Goal: Use online tool/utility: Use online tool/utility

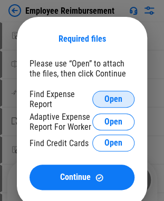
click at [114, 96] on span "Open" at bounding box center [113, 99] width 18 height 8
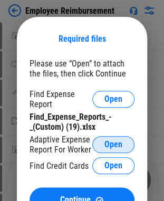
click at [107, 141] on span "Open" at bounding box center [113, 144] width 18 height 8
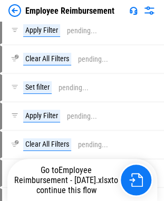
scroll to position [633, 0]
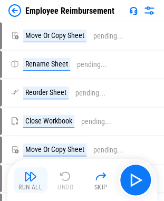
click at [31, 178] on img "button" at bounding box center [30, 176] width 13 height 13
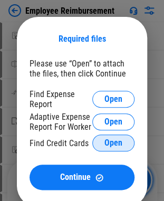
click at [111, 145] on span "Open" at bounding box center [113, 143] width 18 height 8
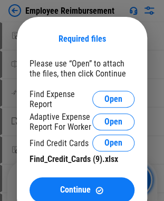
click at [112, 45] on div "Required files" at bounding box center [82, 39] width 105 height 18
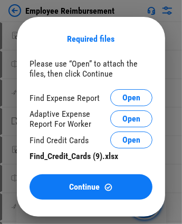
click at [127, 43] on div "Required files" at bounding box center [91, 39] width 123 height 10
click at [117, 40] on div "Required files" at bounding box center [91, 39] width 123 height 10
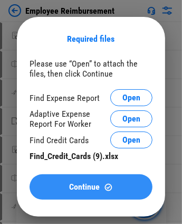
click at [97, 191] on span "Continue" at bounding box center [84, 187] width 31 height 8
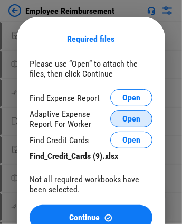
click at [122, 116] on span "Open" at bounding box center [131, 119] width 18 height 8
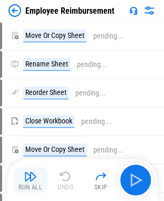
click at [27, 176] on img "button" at bounding box center [30, 176] width 13 height 13
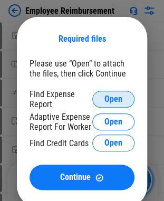
click at [103, 94] on button "Open" at bounding box center [113, 99] width 42 height 17
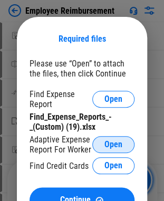
click at [111, 146] on span "Open" at bounding box center [113, 144] width 18 height 8
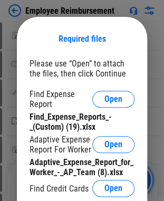
click at [104, 49] on div "Required files Please use “Open” to attach the files, then click Continue Find …" at bounding box center [82, 134] width 130 height 235
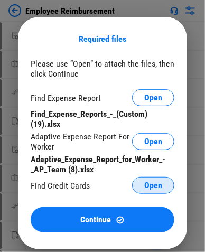
click at [151, 188] on span "Open" at bounding box center [153, 185] width 18 height 8
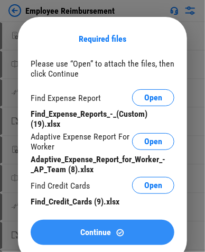
click at [108, 201] on button "Continue" at bounding box center [103, 232] width 144 height 25
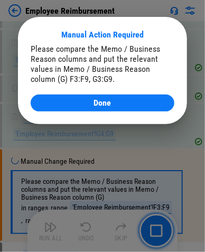
scroll to position [4210, 0]
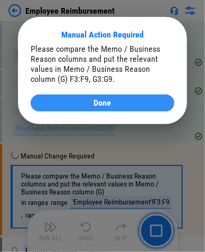
click at [75, 101] on div "Done" at bounding box center [102, 103] width 118 height 8
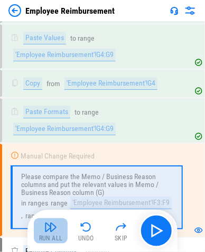
click at [50, 201] on img "button" at bounding box center [50, 227] width 13 height 13
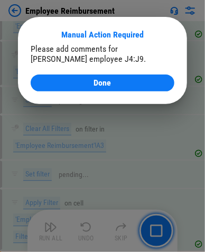
scroll to position [5869, 0]
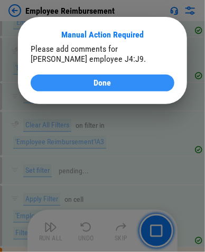
click at [105, 84] on span "Done" at bounding box center [102, 83] width 17 height 8
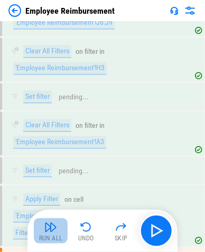
click at [50, 201] on button "Run All" at bounding box center [51, 230] width 34 height 25
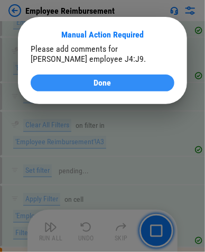
click at [80, 76] on button "Done" at bounding box center [103, 82] width 144 height 17
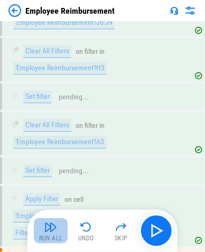
click at [53, 201] on img "button" at bounding box center [50, 227] width 13 height 13
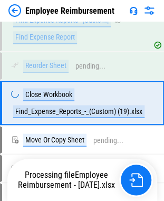
scroll to position [156, 0]
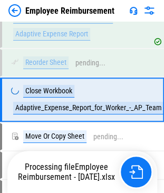
scroll to position [436, 0]
